Goal: Transaction & Acquisition: Purchase product/service

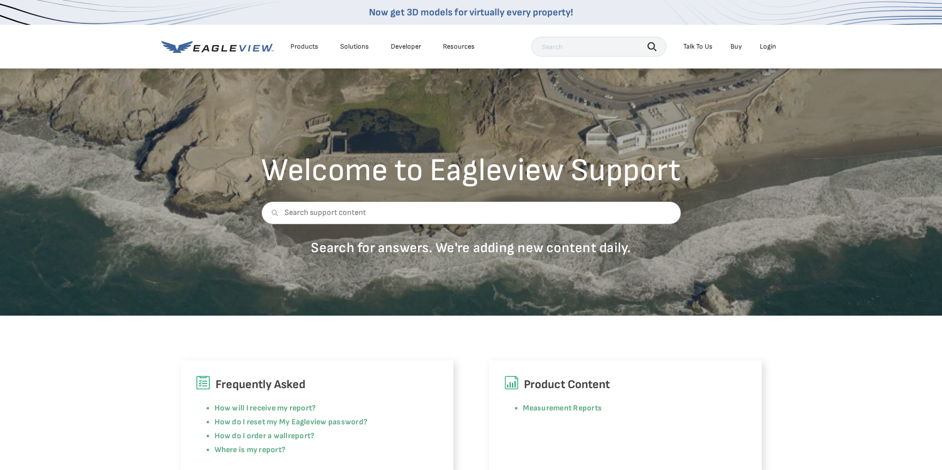
click at [776, 48] on li "Login" at bounding box center [767, 46] width 26 height 15
click at [773, 48] on div "Login" at bounding box center [767, 46] width 16 height 9
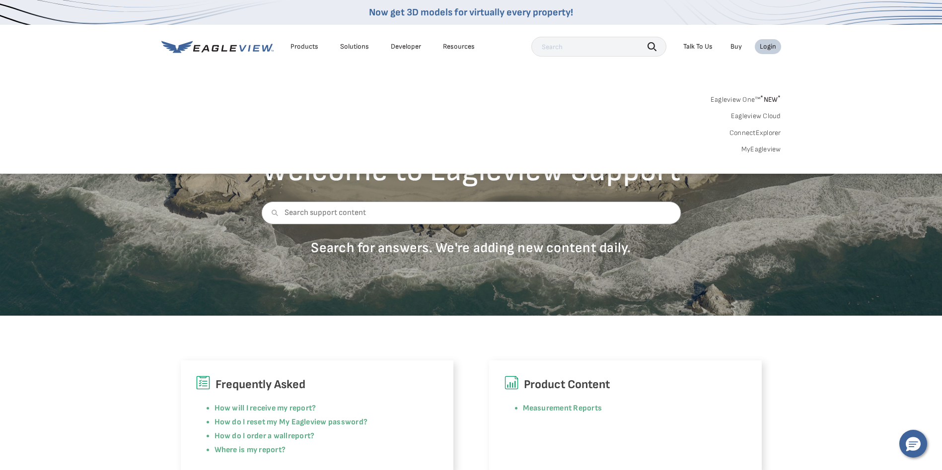
click at [755, 151] on link "MyEagleview" at bounding box center [761, 149] width 40 height 9
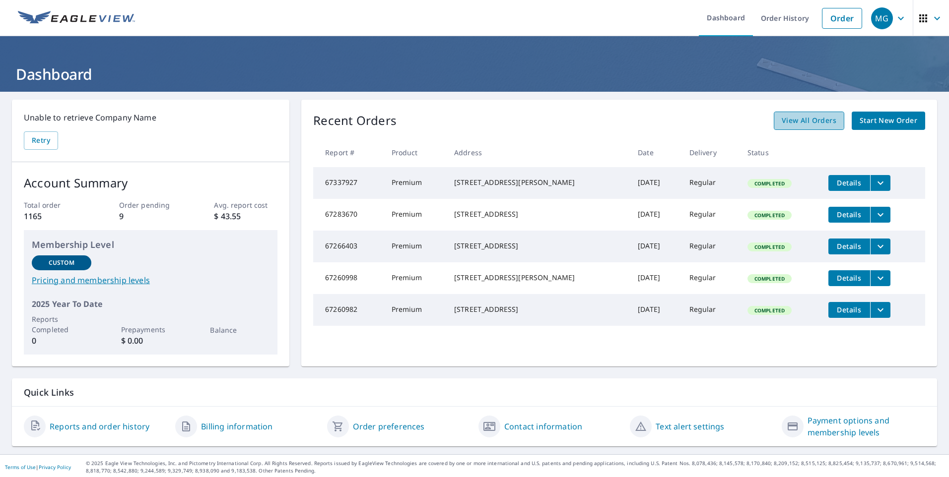
click at [782, 114] on link "View All Orders" at bounding box center [809, 121] width 70 height 18
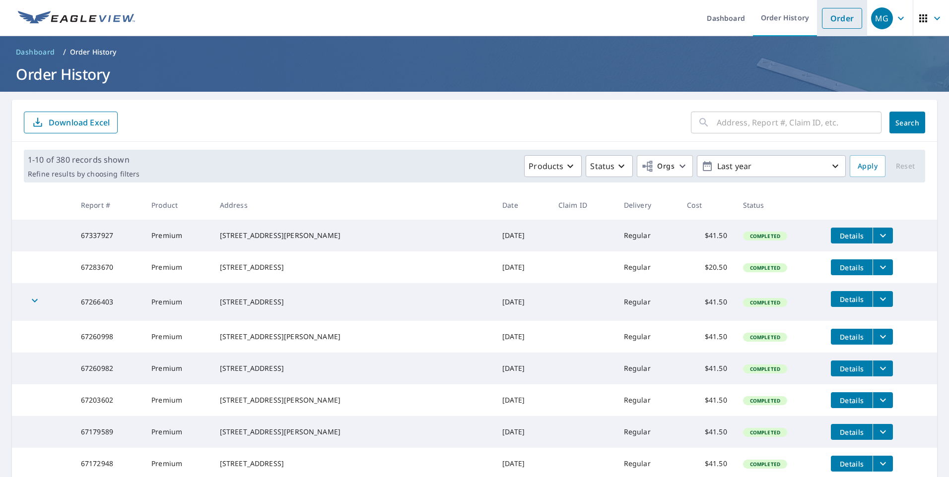
click at [823, 20] on link "Order" at bounding box center [842, 18] width 40 height 21
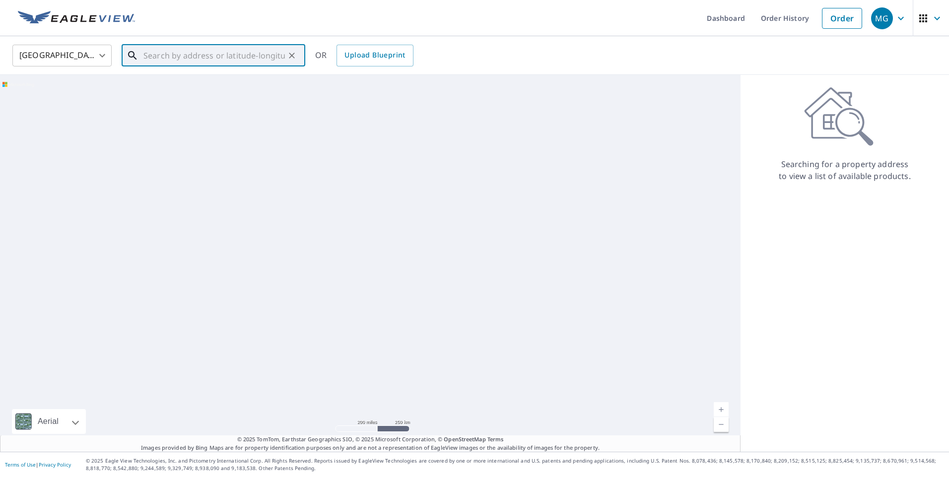
click at [217, 62] on input "text" at bounding box center [213, 56] width 141 height 28
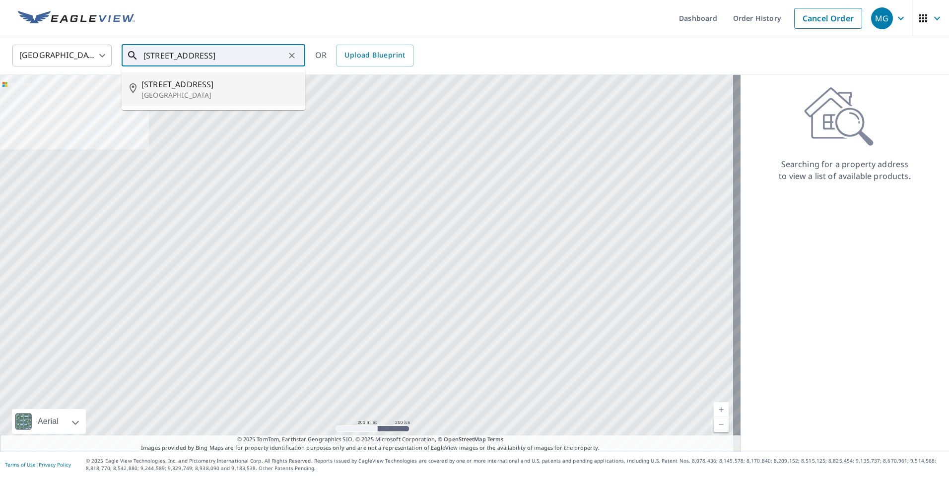
click at [166, 95] on p "[GEOGRAPHIC_DATA]" at bounding box center [219, 95] width 156 height 10
type input "[STREET_ADDRESS]"
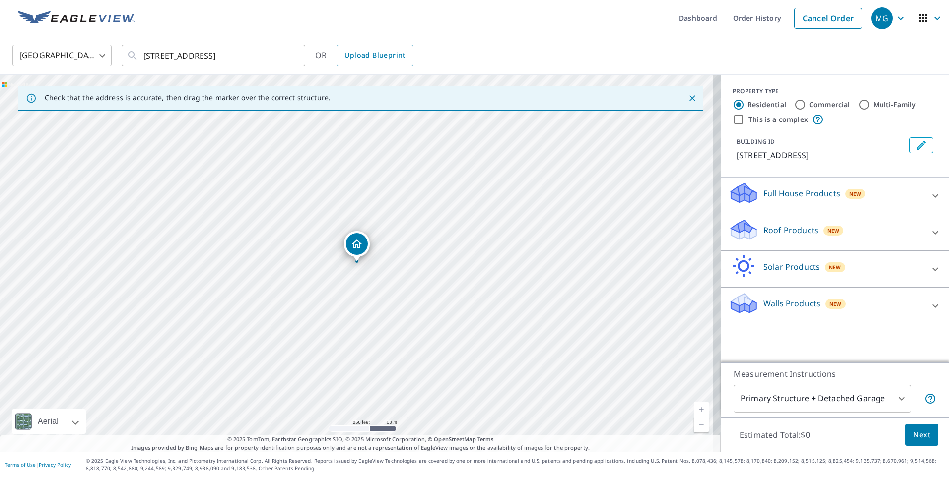
click at [783, 235] on p "Roof Products" at bounding box center [790, 230] width 55 height 12
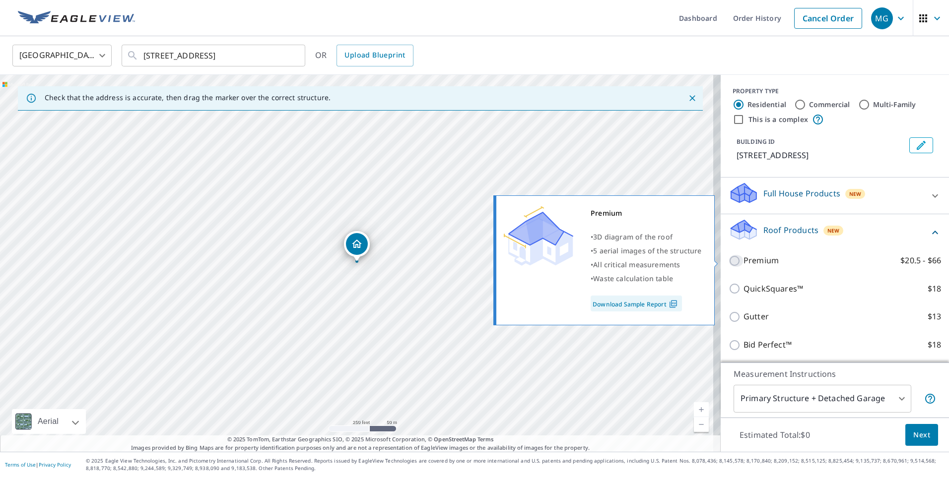
click at [729, 261] on input "Premium $20.5 - $66" at bounding box center [736, 261] width 15 height 12
checkbox input "true"
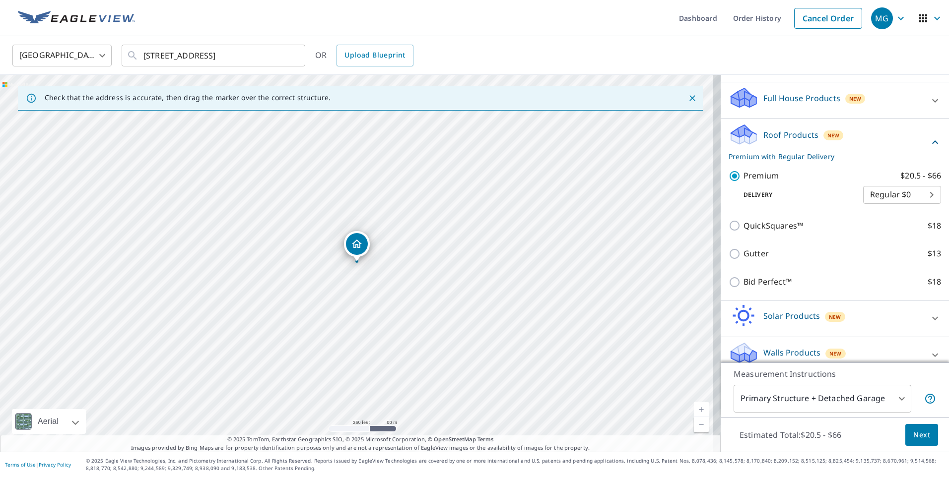
scroll to position [99, 0]
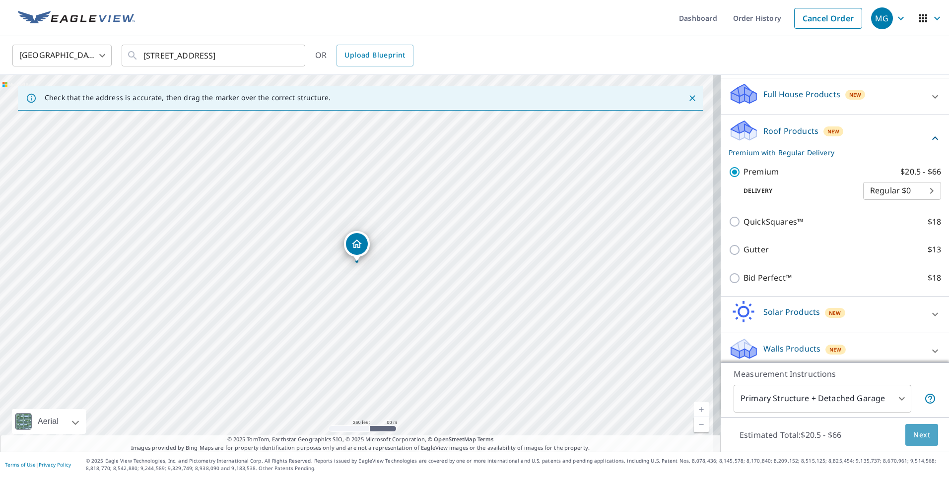
click at [921, 441] on button "Next" at bounding box center [921, 435] width 33 height 22
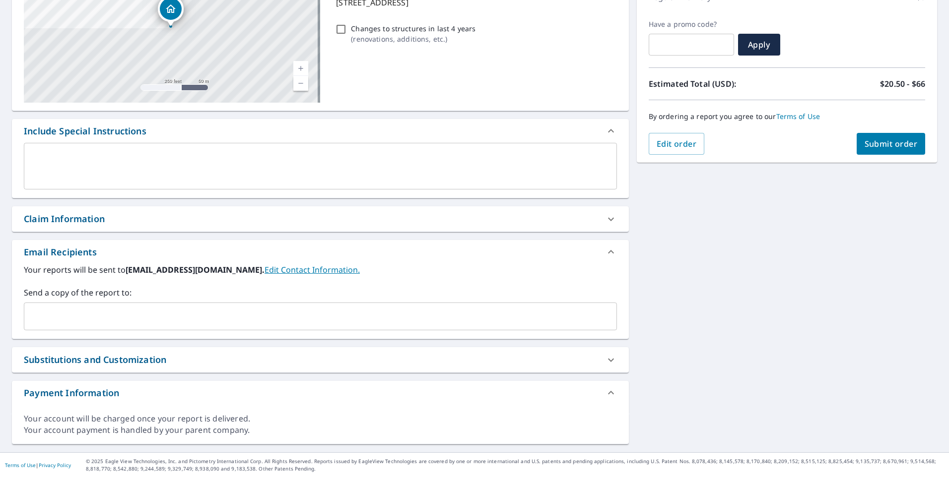
scroll to position [154, 0]
click at [88, 220] on div "Claim Information" at bounding box center [64, 218] width 81 height 13
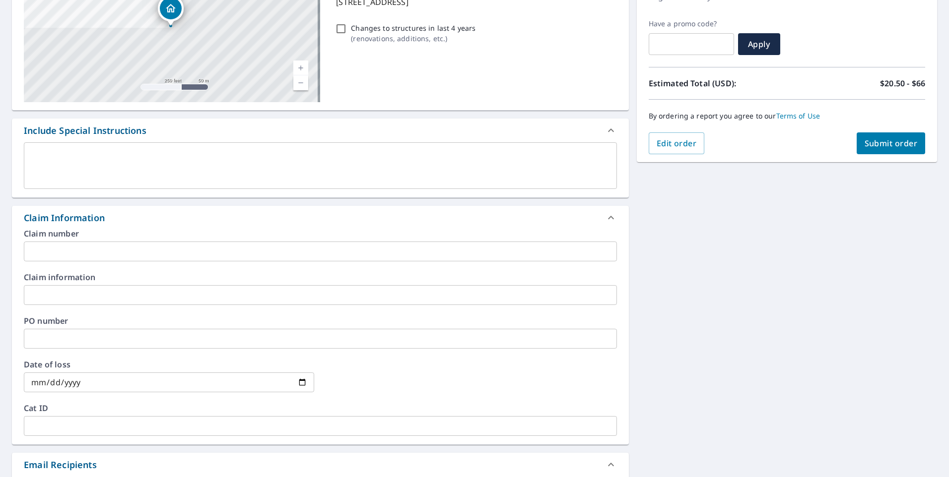
checkbox input "true"
click at [69, 293] on input "text" at bounding box center [320, 295] width 593 height 20
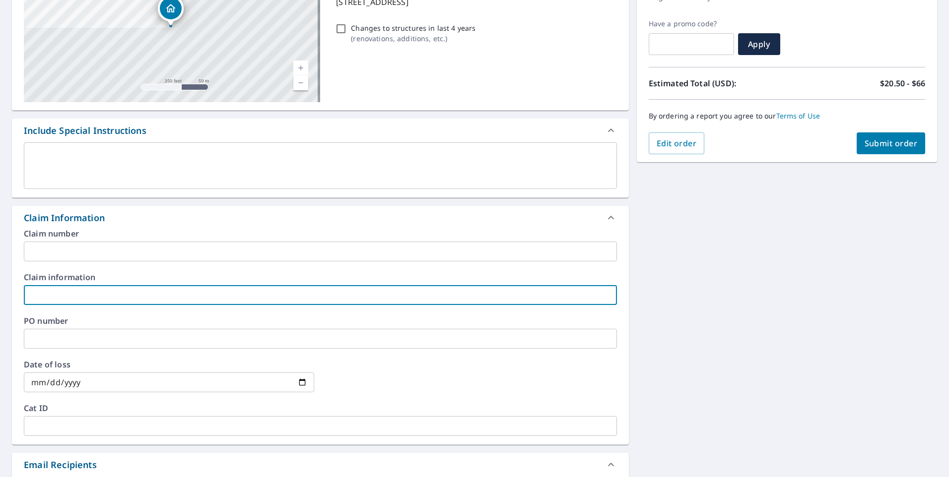
type input "c"
checkbox input "true"
type input "ch"
checkbox input "true"
type input "CH Roof"
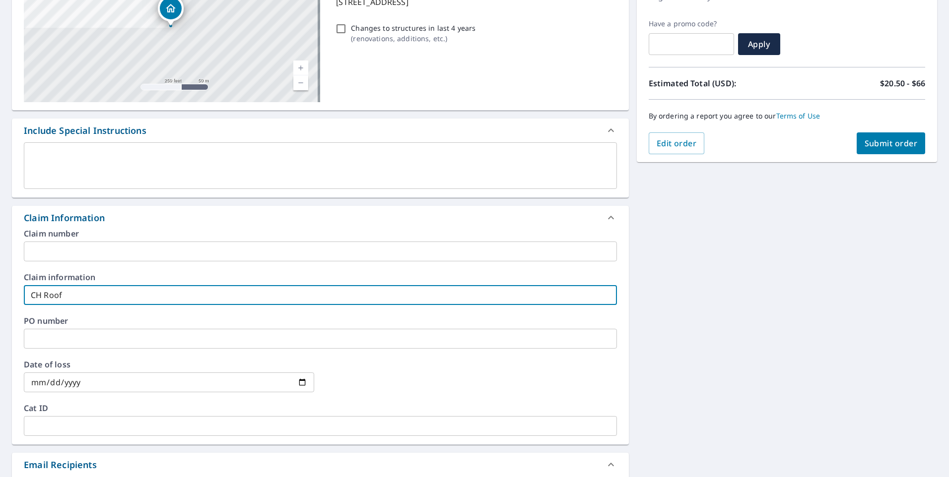
checkbox input "true"
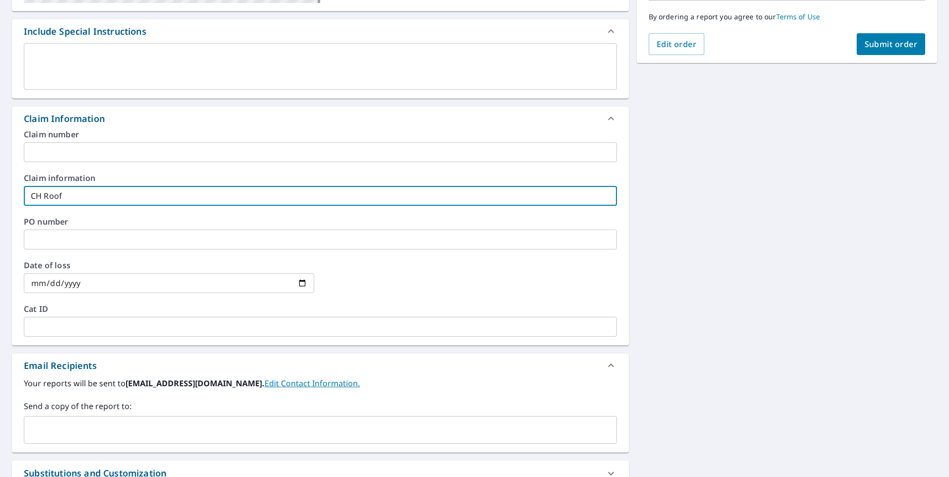
scroll to position [303, 0]
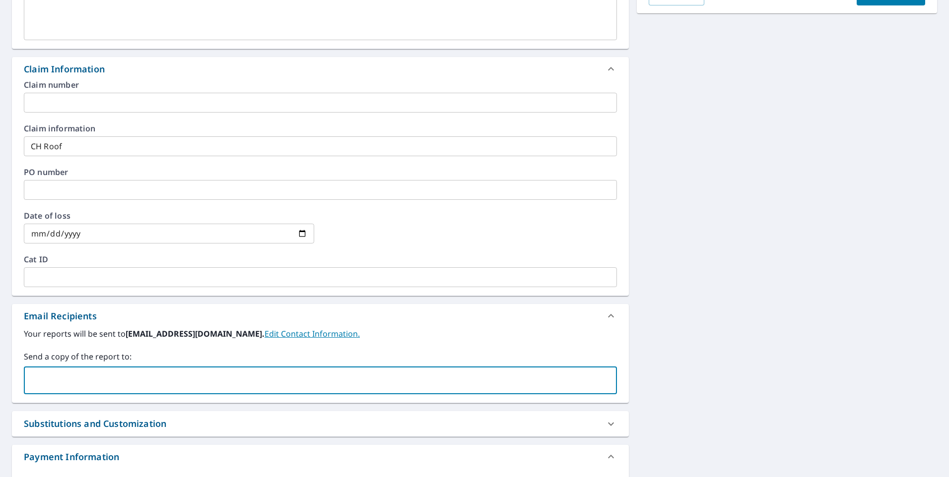
click at [116, 388] on input "text" at bounding box center [312, 380] width 569 height 19
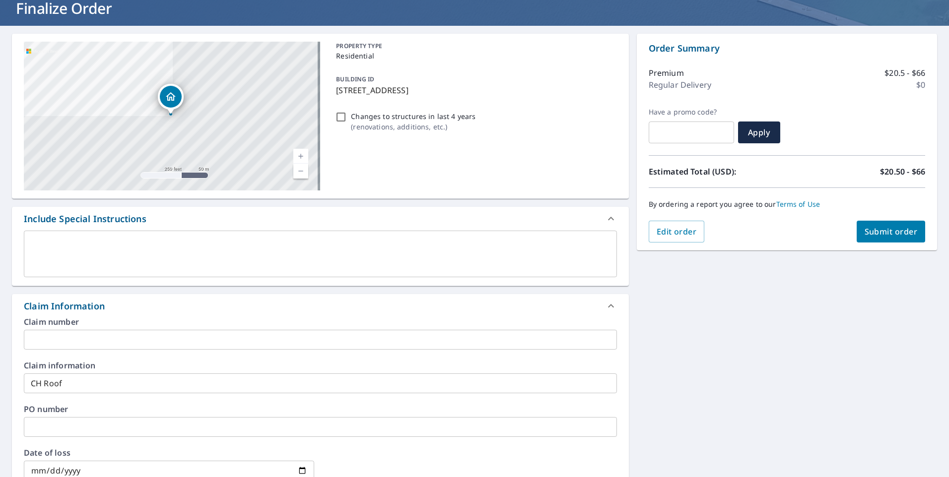
scroll to position [55, 0]
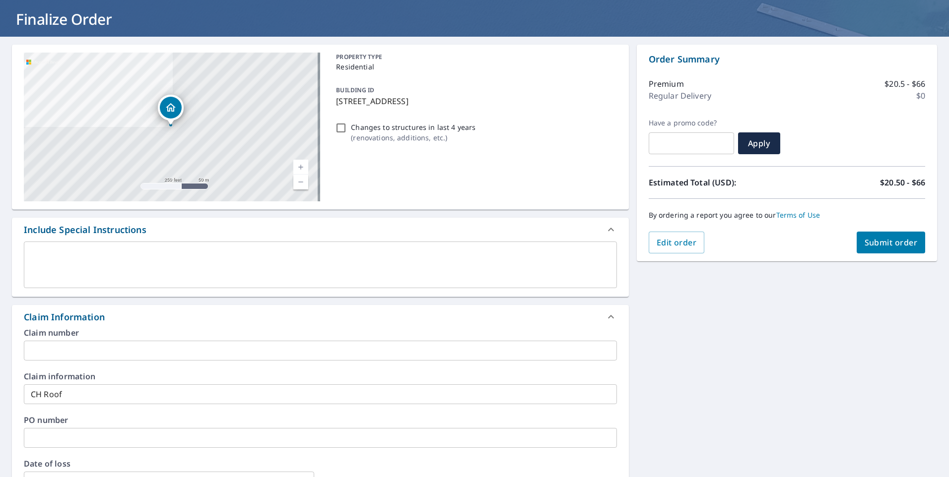
type input "[PERSON_NAME][EMAIL_ADDRESS][PERSON_NAME][DOMAIN_NAME]"
click at [871, 245] on span "Submit order" at bounding box center [891, 242] width 53 height 11
checkbox input "true"
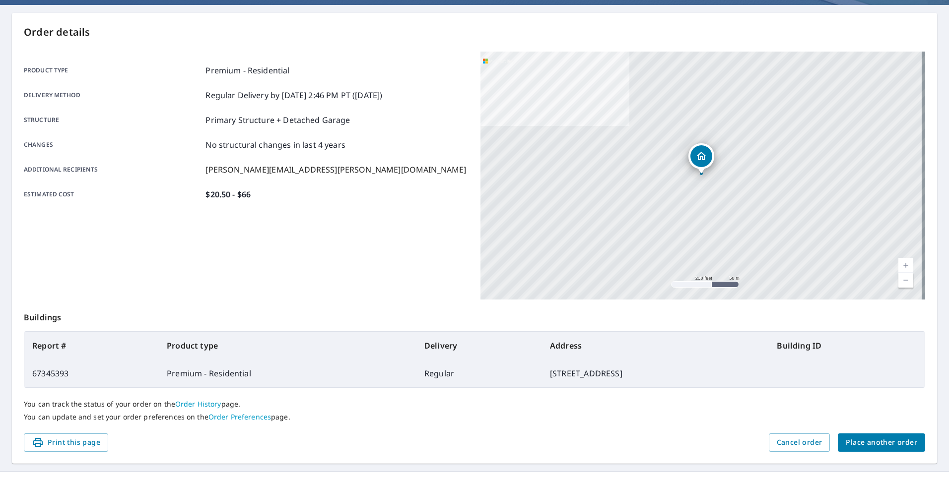
scroll to position [105, 0]
